Goal: Transaction & Acquisition: Purchase product/service

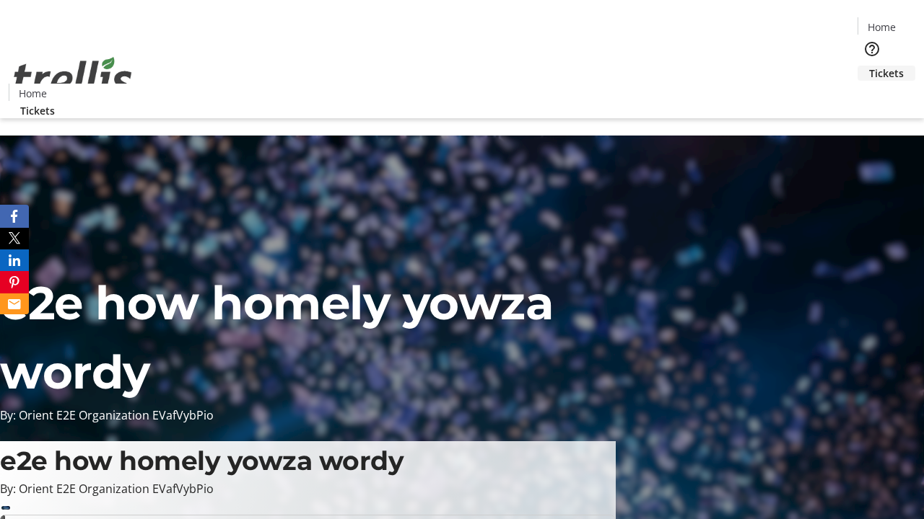
click at [869, 66] on span "Tickets" at bounding box center [886, 73] width 35 height 15
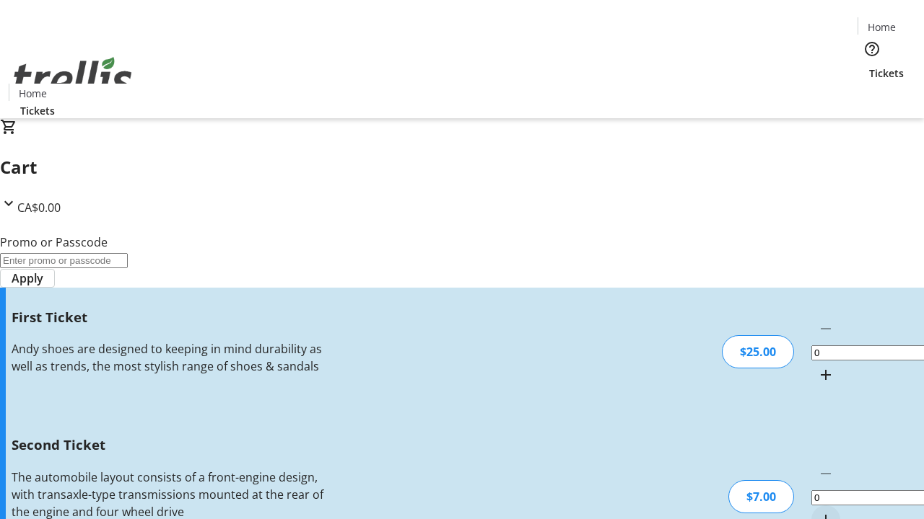
click at [817, 367] on mat-icon "Increment by one" at bounding box center [825, 375] width 17 height 17
type input "1"
click at [817, 512] on mat-icon "Increment by one" at bounding box center [825, 520] width 17 height 17
type input "2"
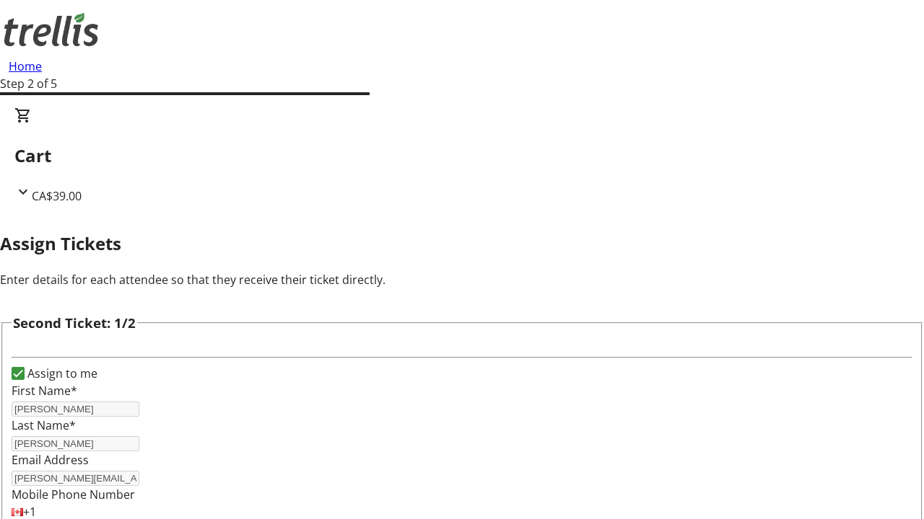
type input "[PERSON_NAME]"
type input "[EMAIL_ADDRESS][DOMAIN_NAME]"
